Goal: Task Accomplishment & Management: Manage account settings

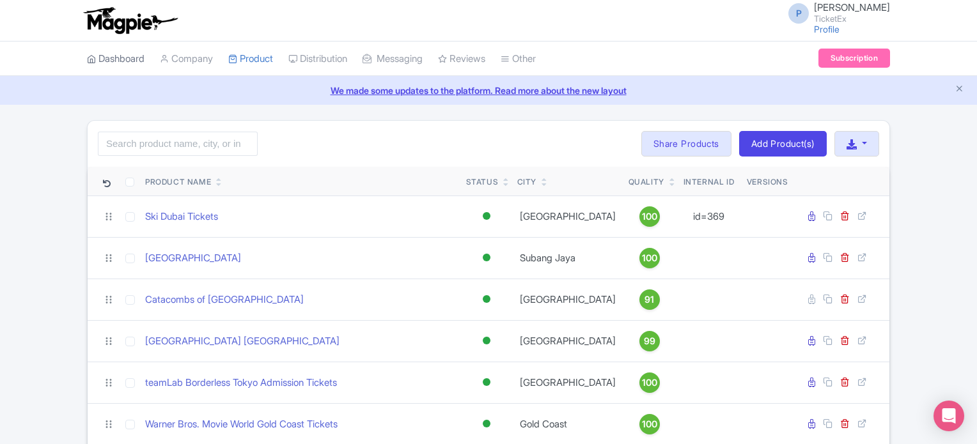
click at [118, 50] on link "Dashboard" at bounding box center [116, 59] width 58 height 35
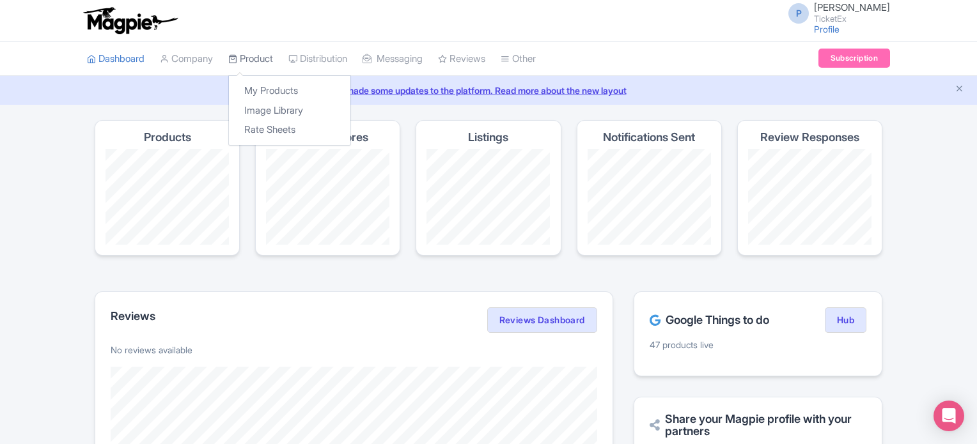
click at [245, 52] on link "Product" at bounding box center [250, 59] width 45 height 35
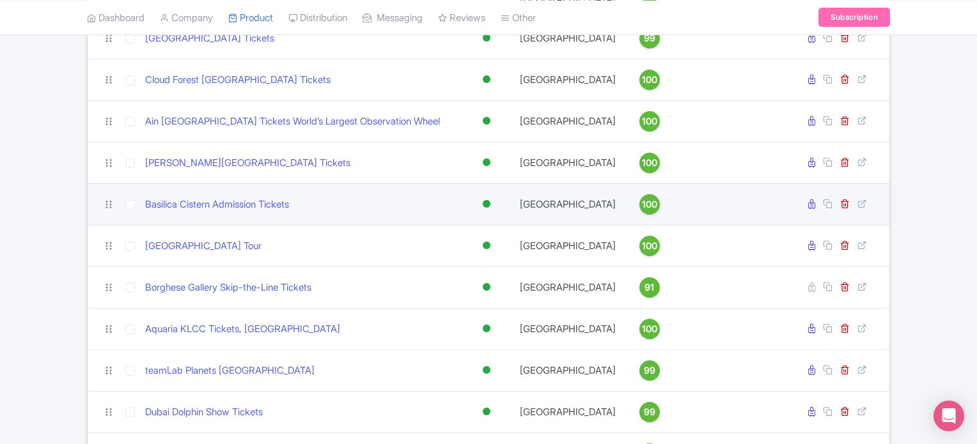
scroll to position [1317, 0]
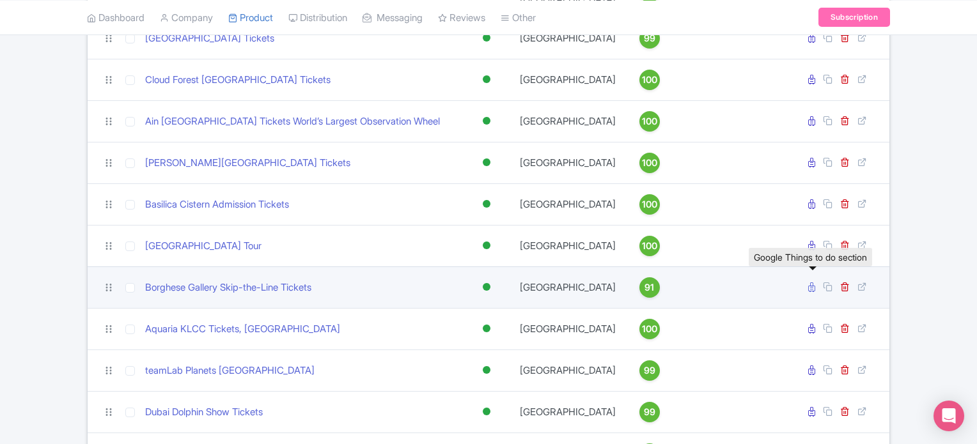
click at [814, 291] on icon at bounding box center [811, 288] width 7 height 10
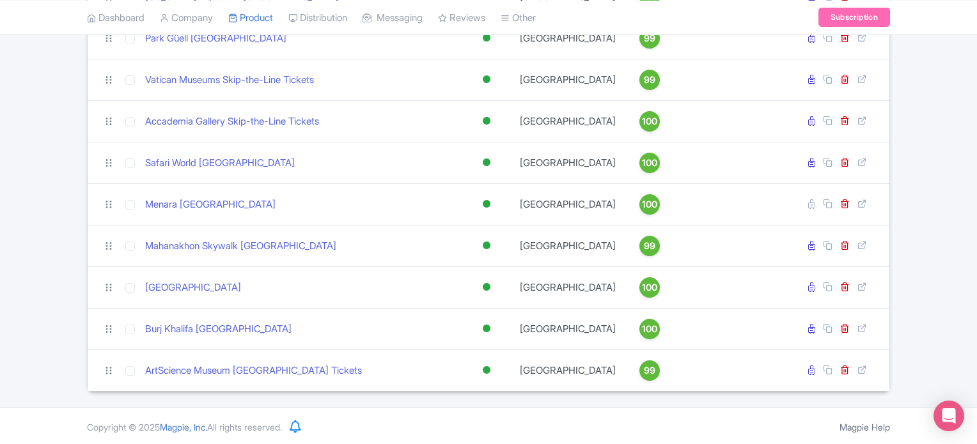
scroll to position [1902, 0]
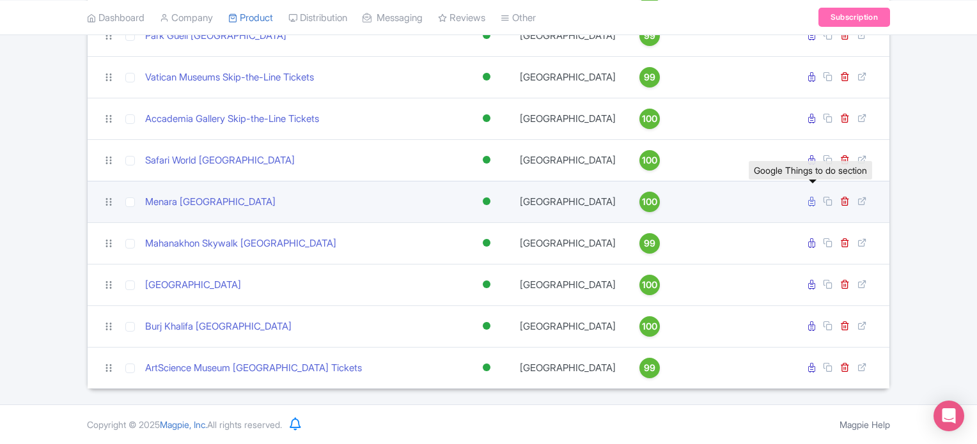
click at [814, 203] on icon at bounding box center [811, 202] width 7 height 10
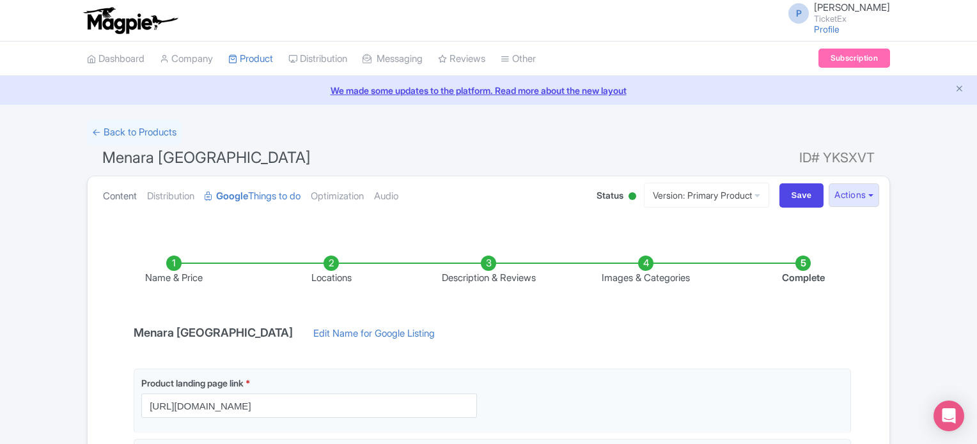
click at [120, 190] on link "Content" at bounding box center [120, 196] width 34 height 40
